Goal: Task Accomplishment & Management: Use online tool/utility

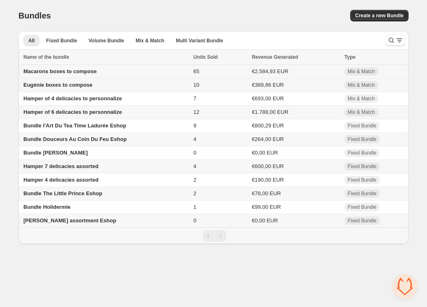
click at [84, 73] on span "Macarons boxes to compose" at bounding box center [59, 71] width 73 height 6
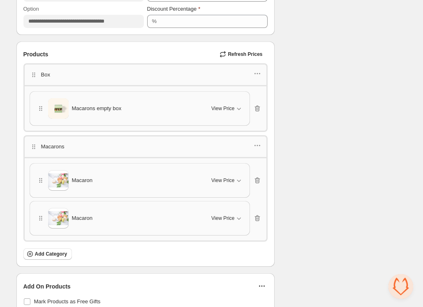
scroll to position [1273, 0]
click at [241, 105] on icon "button" at bounding box center [239, 109] width 8 height 8
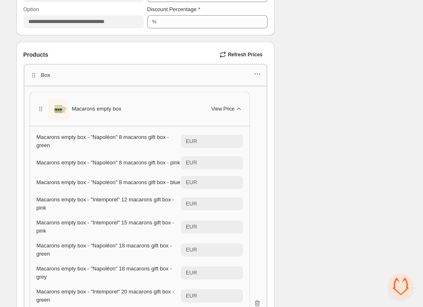
click at [241, 105] on icon "button" at bounding box center [239, 109] width 8 height 8
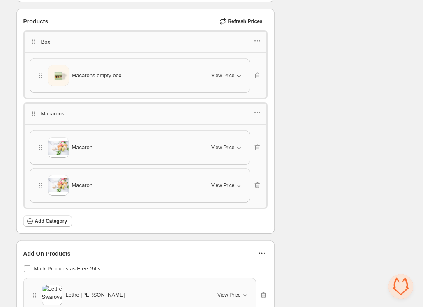
scroll to position [1308, 0]
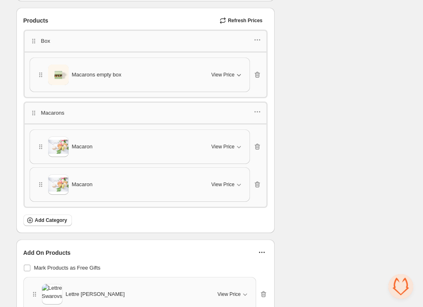
click at [227, 72] on span "View Price" at bounding box center [222, 74] width 23 height 7
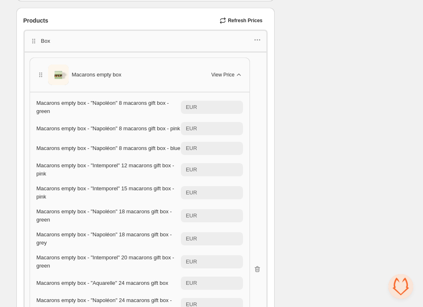
click at [227, 72] on span "View Price" at bounding box center [222, 74] width 23 height 7
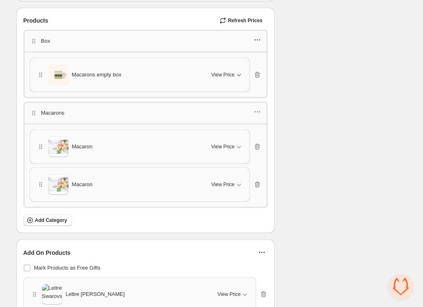
click at [259, 37] on icon "button" at bounding box center [257, 40] width 8 height 8
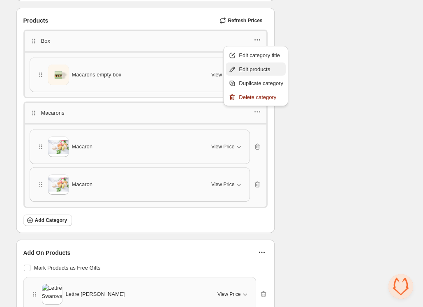
click at [256, 68] on span "Edit products" at bounding box center [261, 69] width 44 height 8
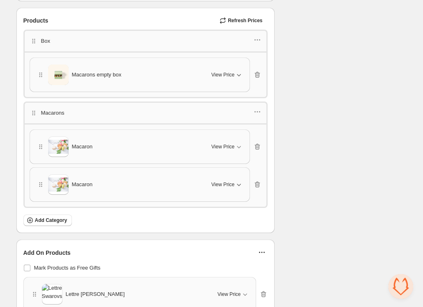
click at [232, 181] on span "View Price" at bounding box center [222, 184] width 23 height 7
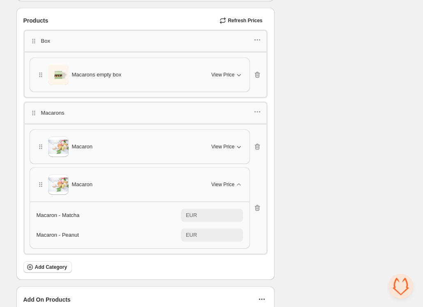
click at [231, 147] on span "View Price" at bounding box center [222, 146] width 23 height 7
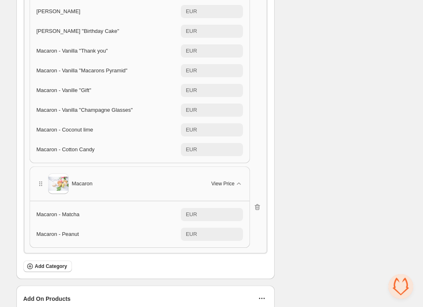
scroll to position [1705, 0]
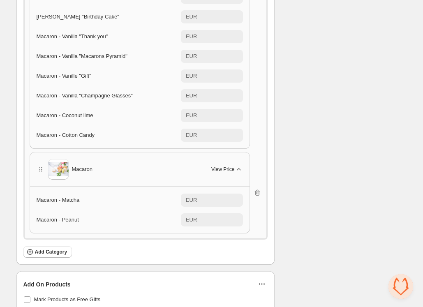
click at [236, 170] on icon "button" at bounding box center [239, 169] width 8 height 8
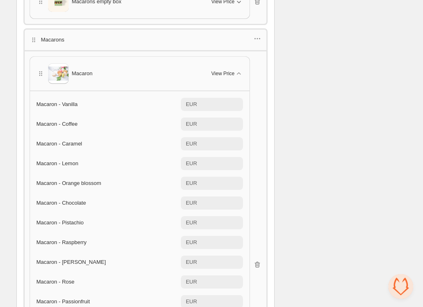
scroll to position [1374, 0]
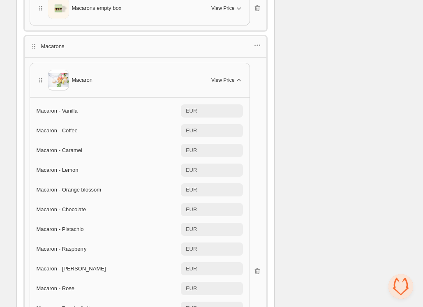
click at [239, 76] on icon "button" at bounding box center [239, 80] width 8 height 8
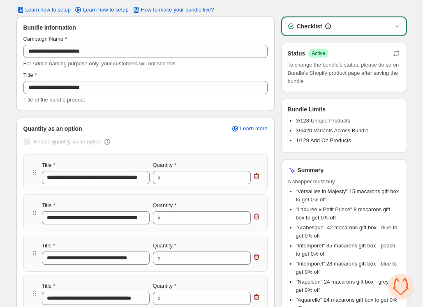
scroll to position [0, 0]
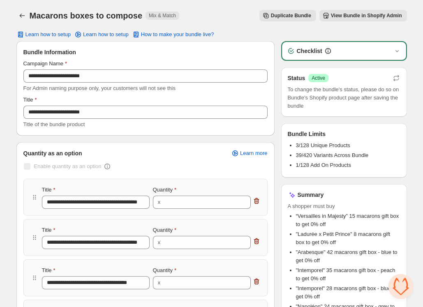
click at [345, 12] on span "View Bundle in Shopify Admin" at bounding box center [366, 15] width 71 height 7
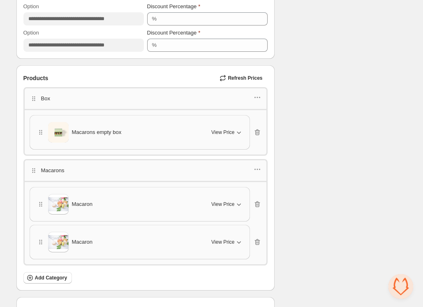
scroll to position [1236, 0]
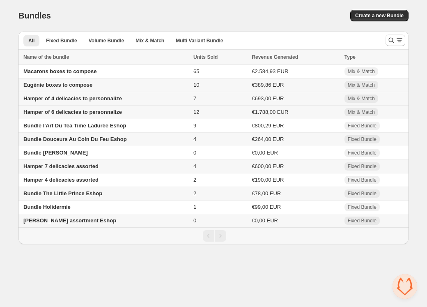
click at [85, 100] on span "Hamper of 4 delicacies to personnalize" at bounding box center [72, 98] width 99 height 6
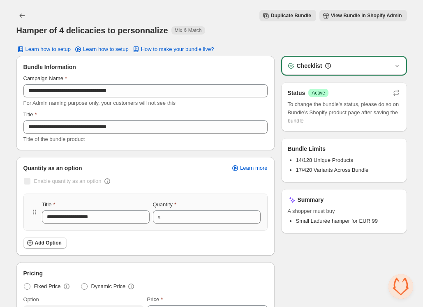
click at [338, 17] on span "View Bundle in Shopify Admin" at bounding box center [366, 15] width 71 height 7
